Goal: Task Accomplishment & Management: Use online tool/utility

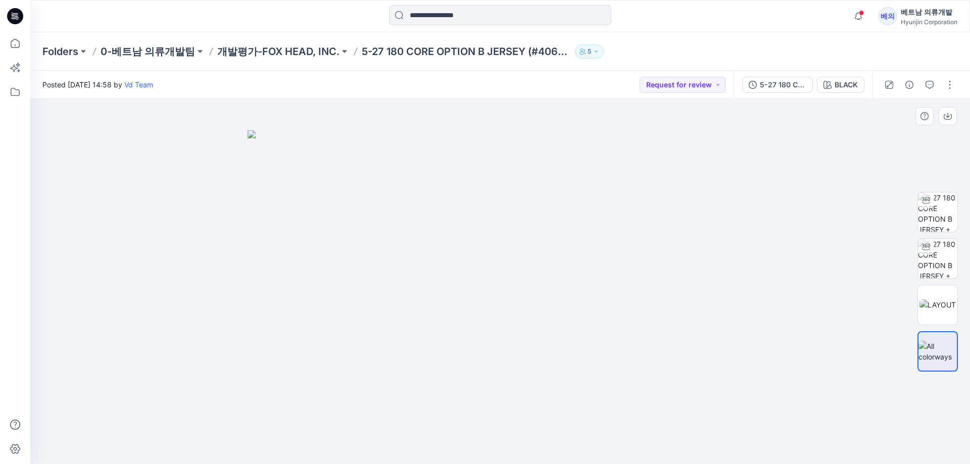
drag, startPoint x: 416, startPoint y: 310, endPoint x: 485, endPoint y: 313, distance: 68.8
click at [485, 313] on img at bounding box center [500, 297] width 505 height 334
drag, startPoint x: 440, startPoint y: 318, endPoint x: 517, endPoint y: 321, distance: 76.9
click at [517, 321] on img at bounding box center [500, 297] width 505 height 334
drag, startPoint x: 433, startPoint y: 324, endPoint x: 468, endPoint y: 318, distance: 35.9
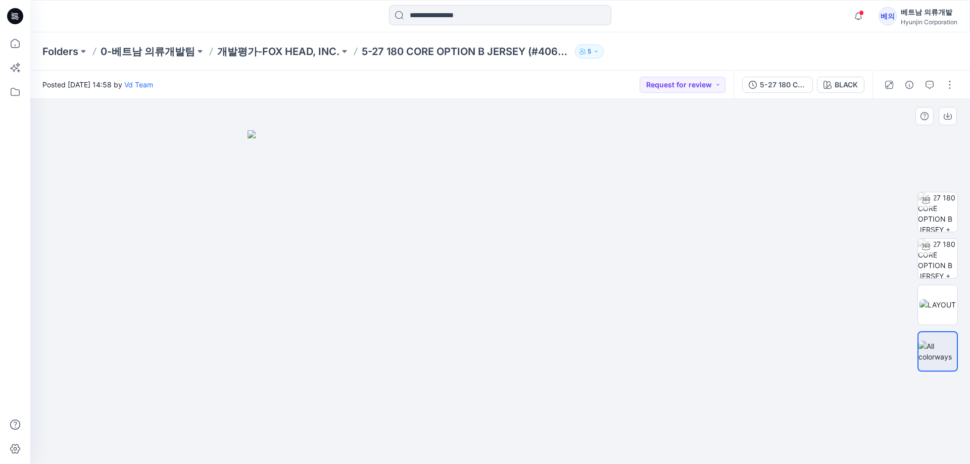
click at [527, 326] on img at bounding box center [500, 297] width 505 height 334
drag, startPoint x: 432, startPoint y: 297, endPoint x: 544, endPoint y: 294, distance: 112.2
click at [544, 294] on img at bounding box center [500, 297] width 505 height 334
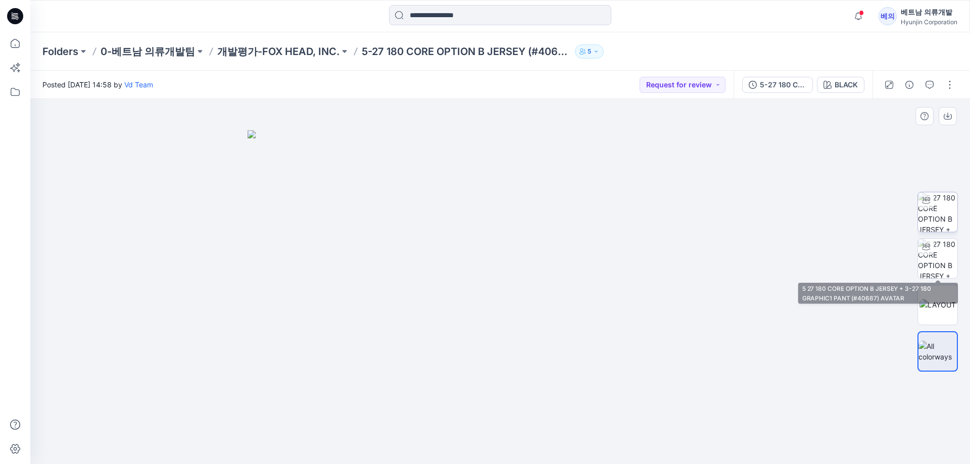
click at [941, 215] on img at bounding box center [937, 212] width 39 height 39
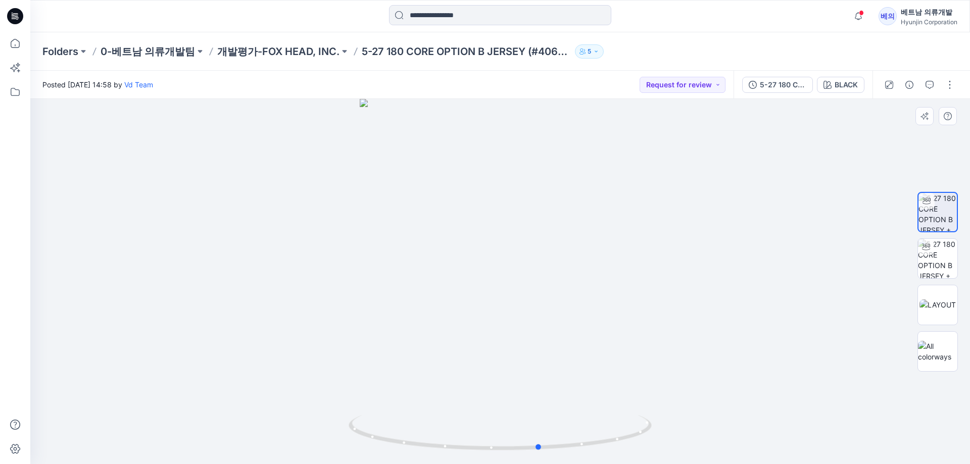
drag, startPoint x: 407, startPoint y: 320, endPoint x: 447, endPoint y: 326, distance: 40.3
click at [447, 326] on div at bounding box center [500, 281] width 940 height 365
click at [841, 85] on div "BLACK" at bounding box center [846, 84] width 23 height 11
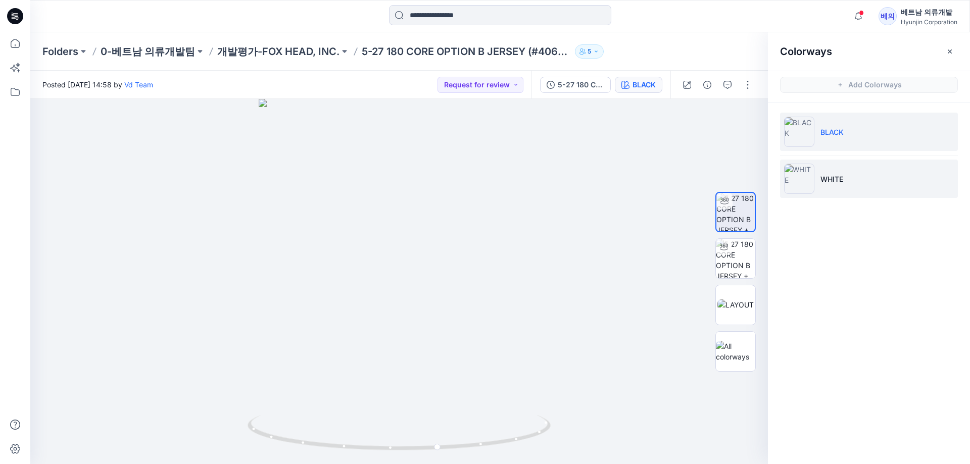
click at [810, 173] on img at bounding box center [799, 179] width 30 height 30
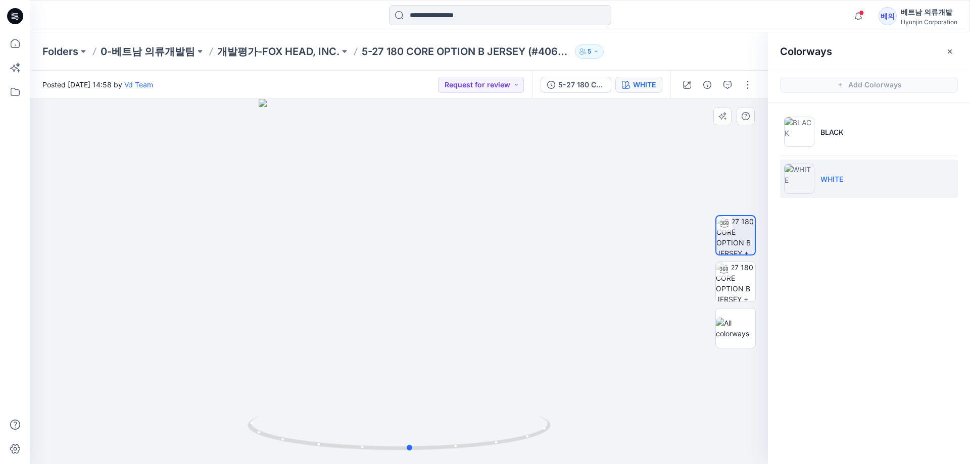
drag, startPoint x: 315, startPoint y: 308, endPoint x: 326, endPoint y: 305, distance: 11.5
click at [326, 305] on div at bounding box center [399, 281] width 738 height 365
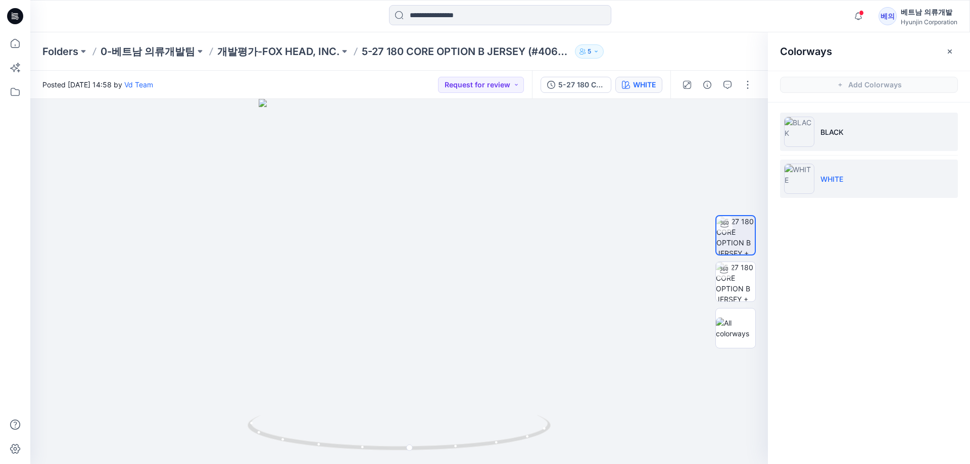
click at [825, 148] on li "BLACK" at bounding box center [869, 132] width 178 height 38
click at [814, 175] on img at bounding box center [799, 179] width 30 height 30
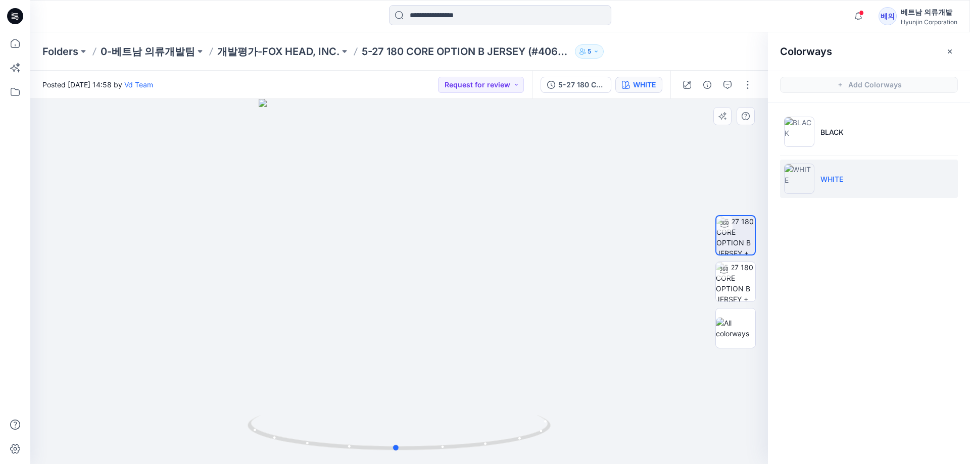
drag, startPoint x: 310, startPoint y: 326, endPoint x: 307, endPoint y: 309, distance: 16.9
click at [307, 309] on div at bounding box center [399, 281] width 738 height 365
click at [646, 89] on div "WHITE" at bounding box center [644, 84] width 23 height 11
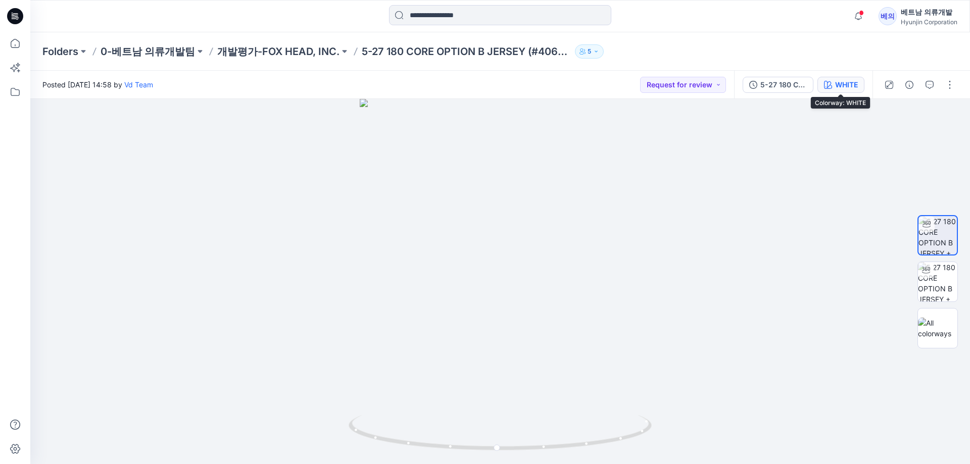
click at [835, 91] on button "WHITE" at bounding box center [841, 85] width 47 height 16
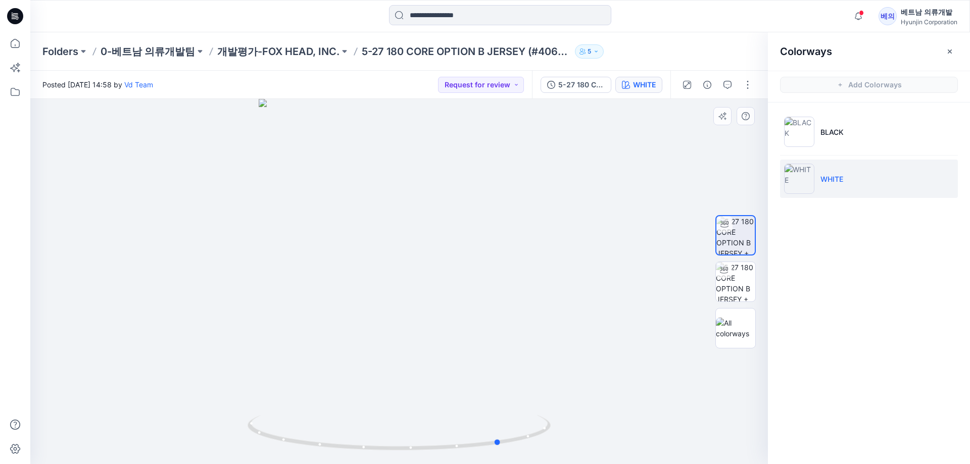
drag, startPoint x: 319, startPoint y: 305, endPoint x: 424, endPoint y: 304, distance: 105.1
click at [424, 304] on div at bounding box center [399, 281] width 738 height 365
drag, startPoint x: 328, startPoint y: 315, endPoint x: 274, endPoint y: 313, distance: 54.1
click at [274, 313] on div at bounding box center [399, 281] width 738 height 365
drag, startPoint x: 301, startPoint y: 264, endPoint x: 432, endPoint y: 263, distance: 130.4
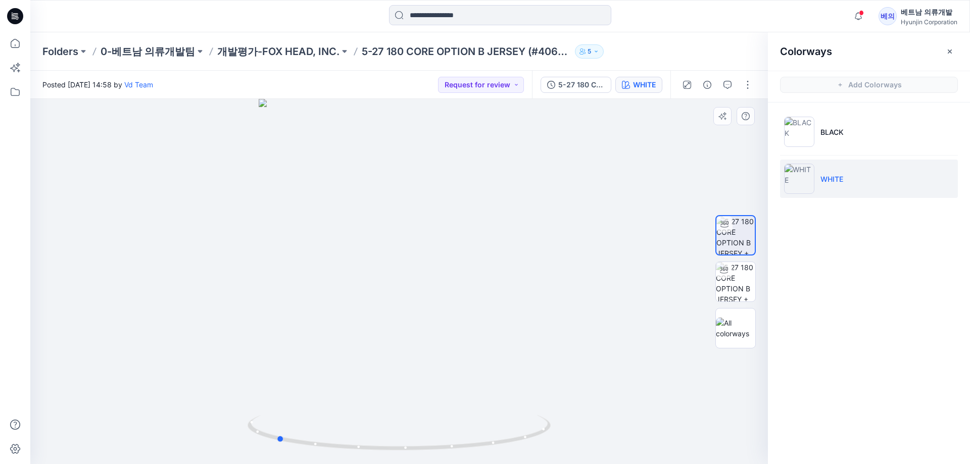
click at [432, 263] on div at bounding box center [399, 281] width 738 height 365
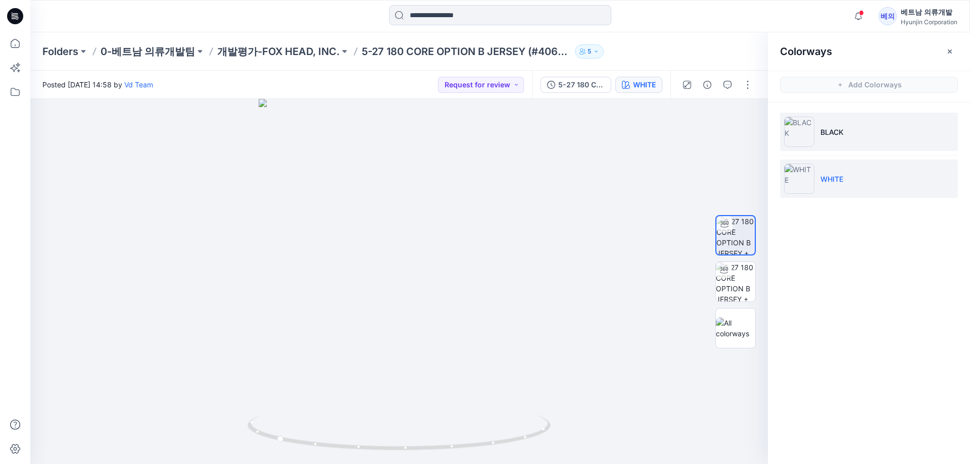
click at [817, 134] on li "BLACK" at bounding box center [869, 132] width 178 height 38
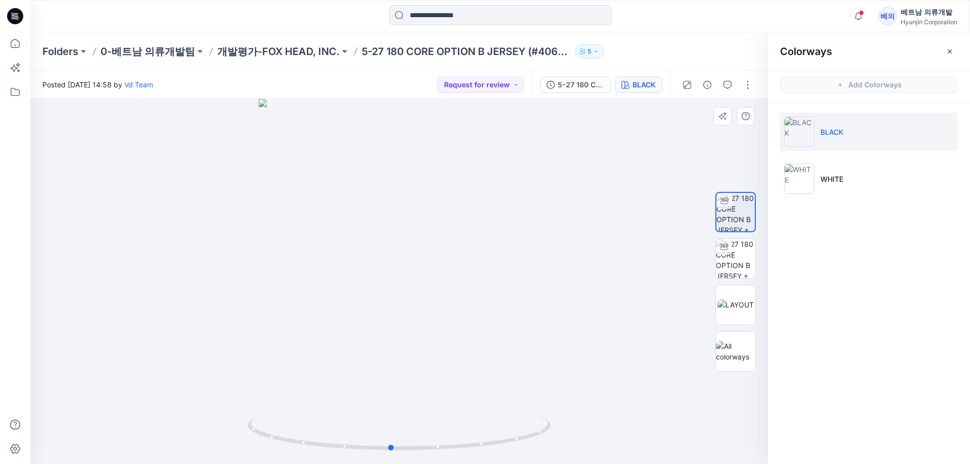
drag, startPoint x: 427, startPoint y: 322, endPoint x: 653, endPoint y: 327, distance: 225.9
click at [653, 327] on div at bounding box center [399, 281] width 738 height 365
click at [496, 90] on button "Request for review" at bounding box center [481, 85] width 86 height 16
click at [479, 151] on p "Approved" at bounding box center [469, 154] width 33 height 13
